Goal: Task Accomplishment & Management: Use online tool/utility

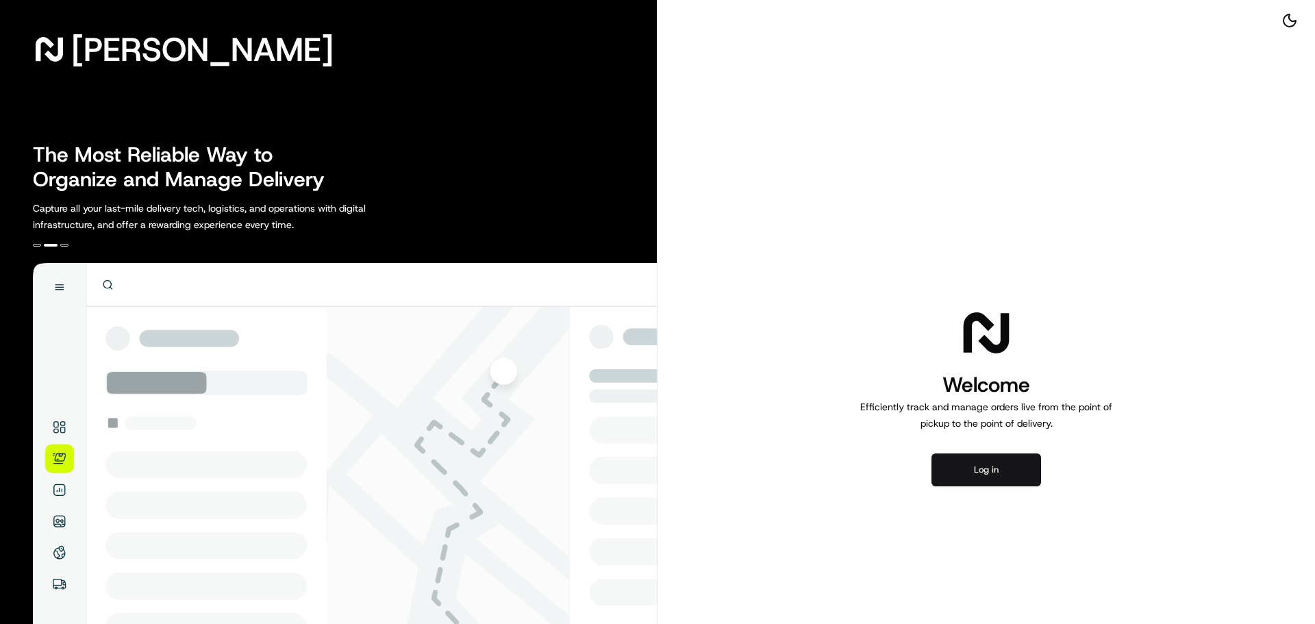
click at [997, 466] on button "Log in" at bounding box center [986, 469] width 110 height 33
